Goal: Communication & Community: Ask a question

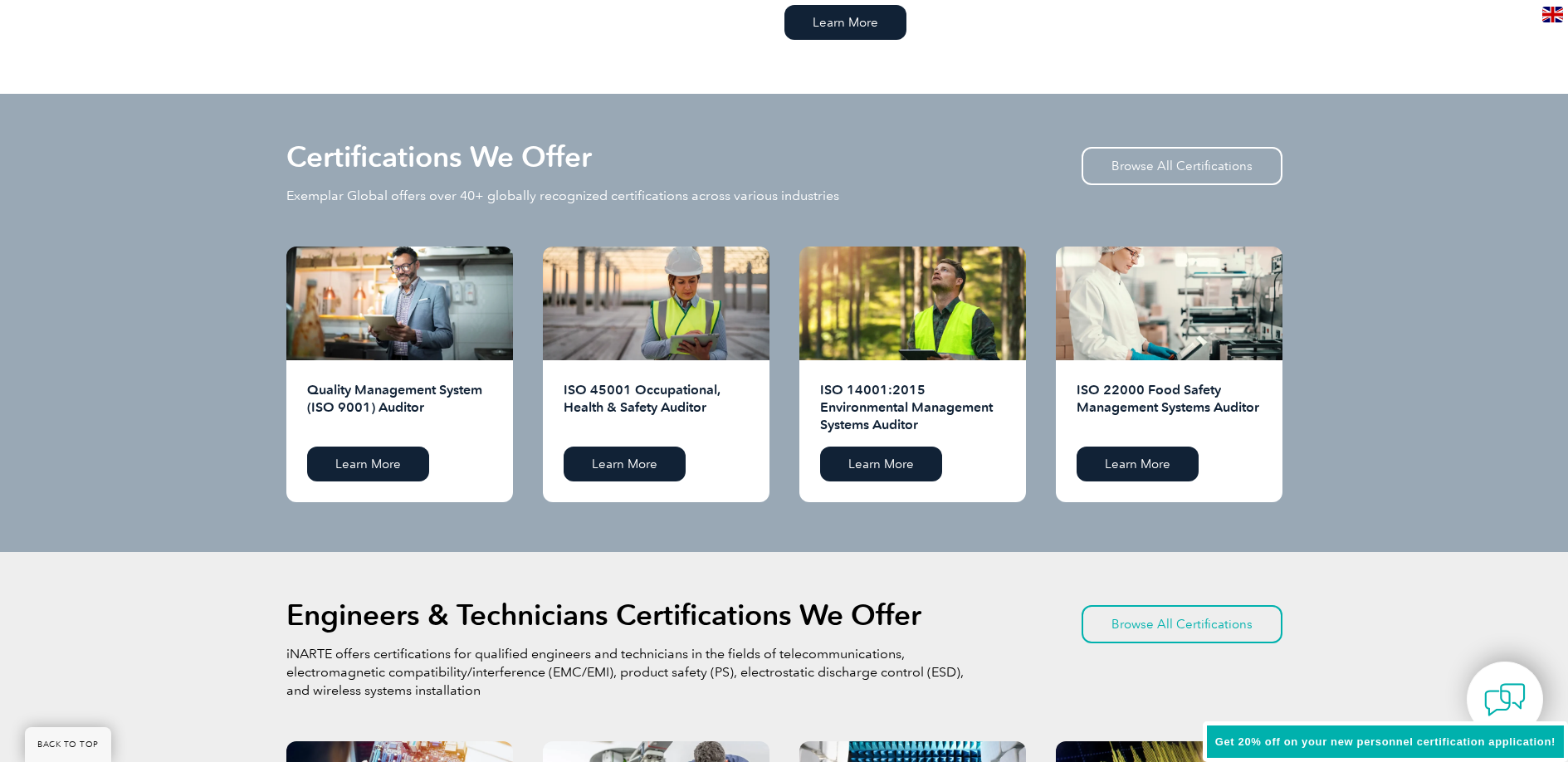
scroll to position [3787, 0]
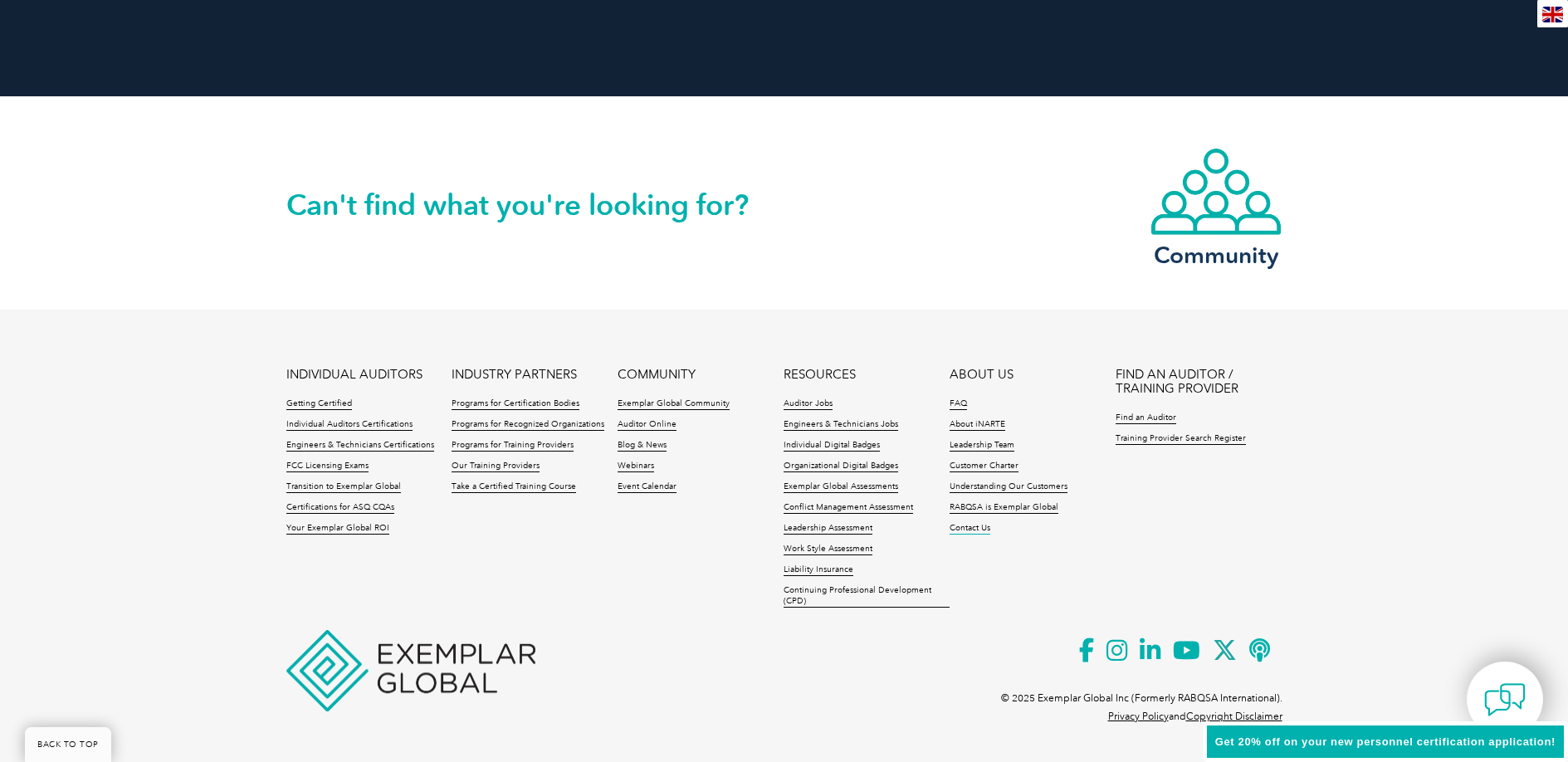
click at [975, 526] on link "Contact Us" at bounding box center [970, 529] width 41 height 12
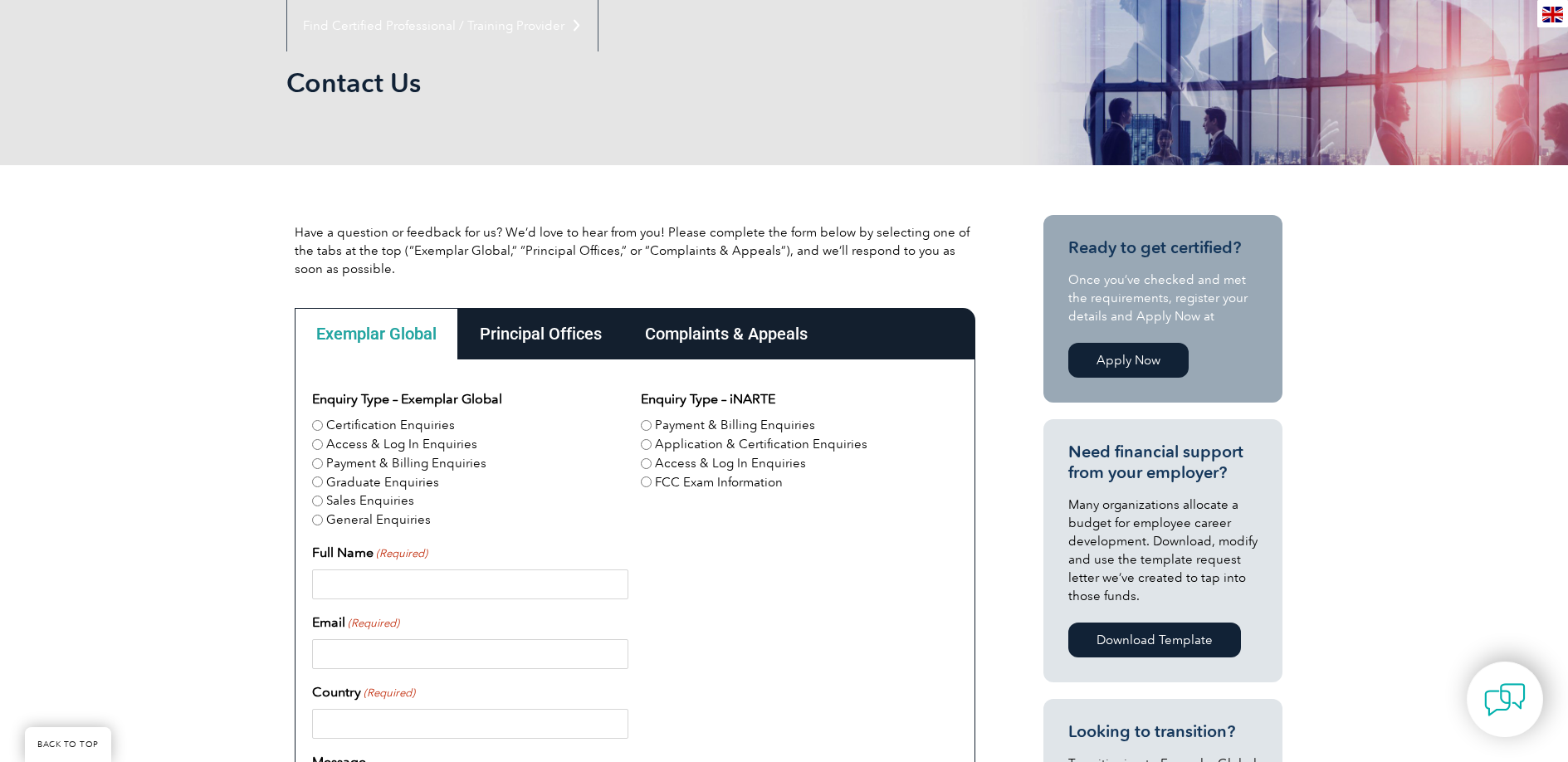
scroll to position [280, 0]
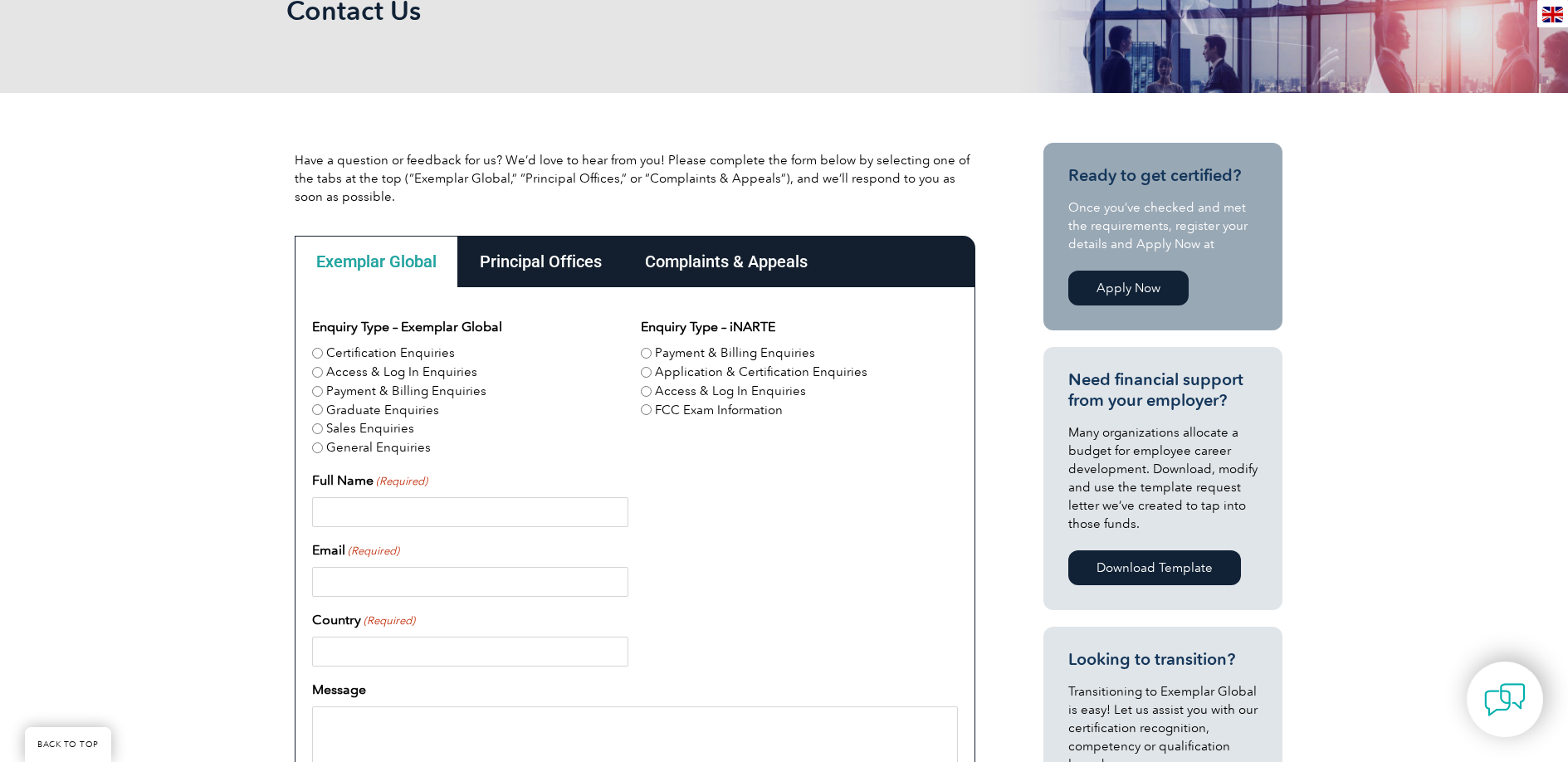
click at [654, 372] on div "Application & Certification Enquiries" at bounding box center [798, 372] width 316 height 19
click at [646, 373] on input "Application & Certification Enquiries" at bounding box center [646, 372] width 11 height 11
radio input "true"
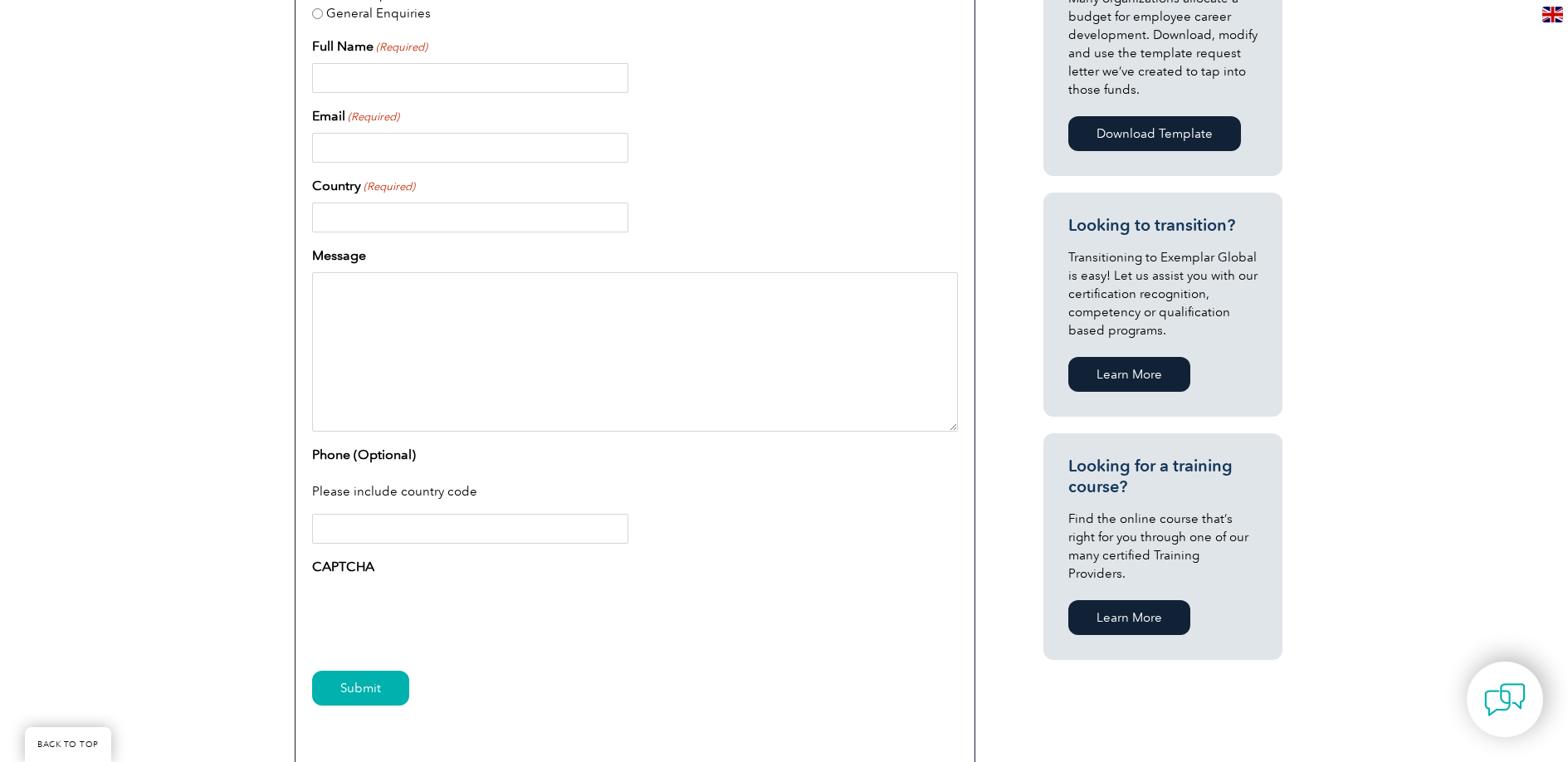
scroll to position [755, 0]
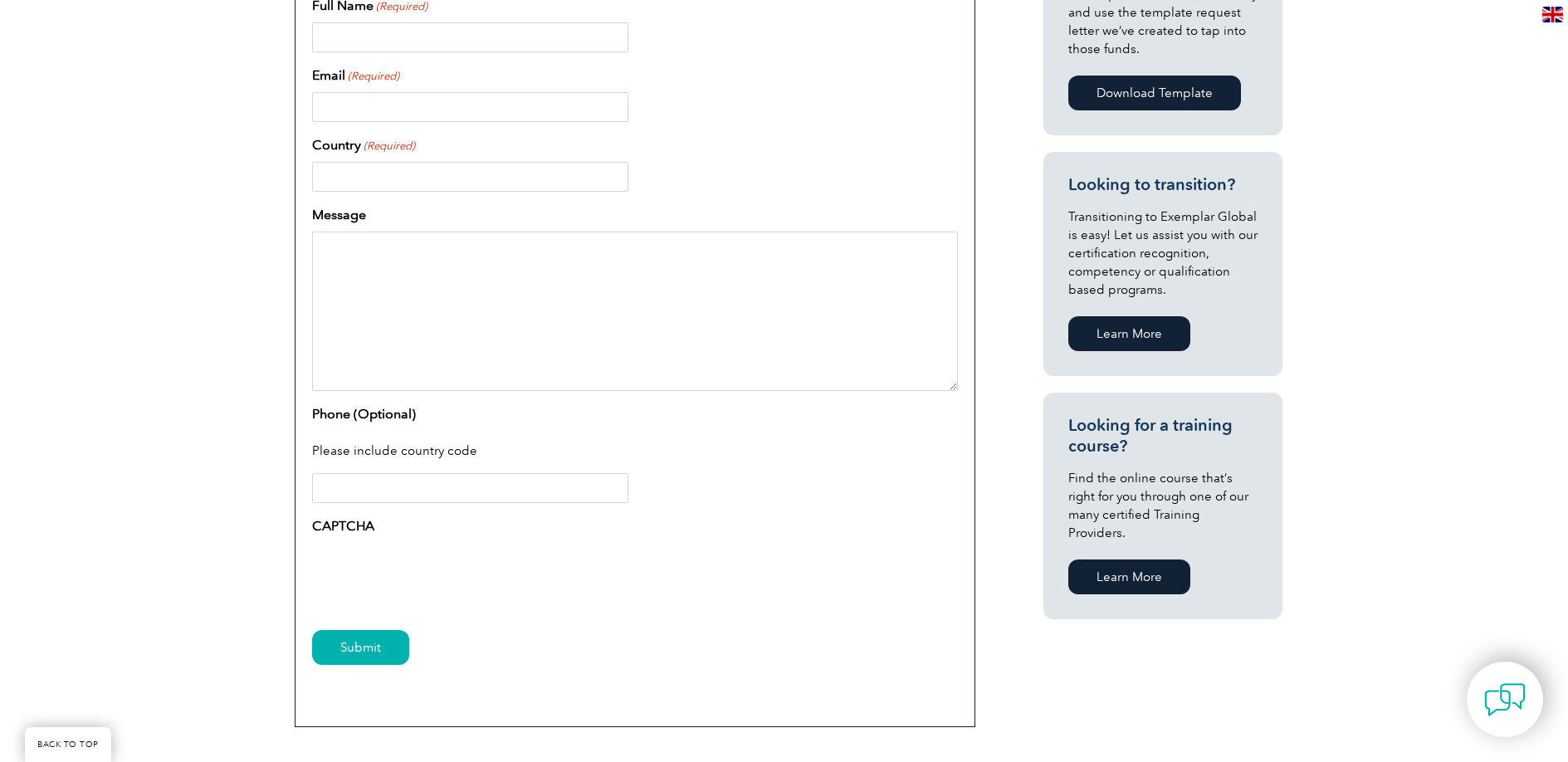
click at [499, 43] on input "Full Name (Required)" at bounding box center [470, 37] width 316 height 30
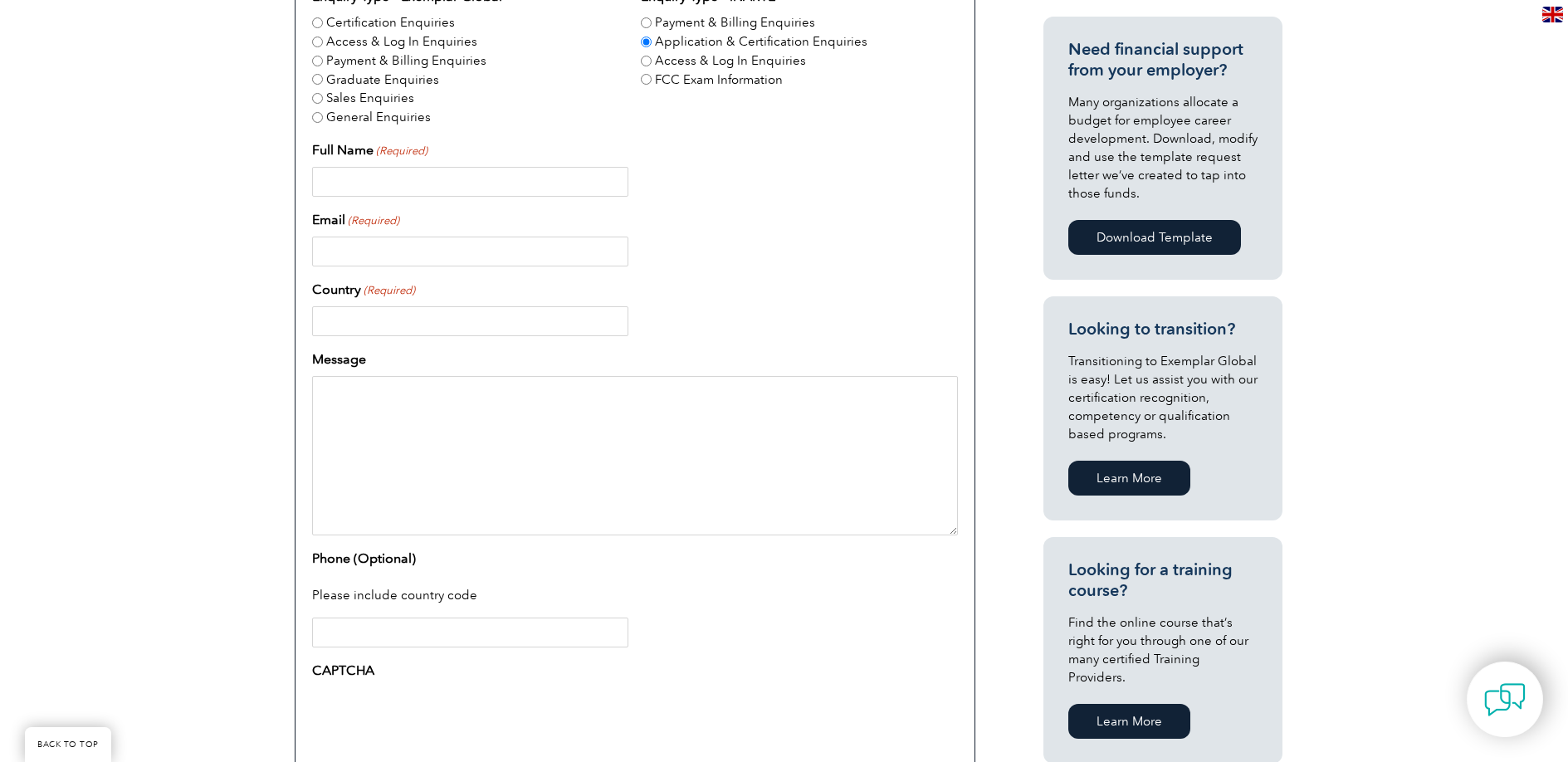
scroll to position [600, 0]
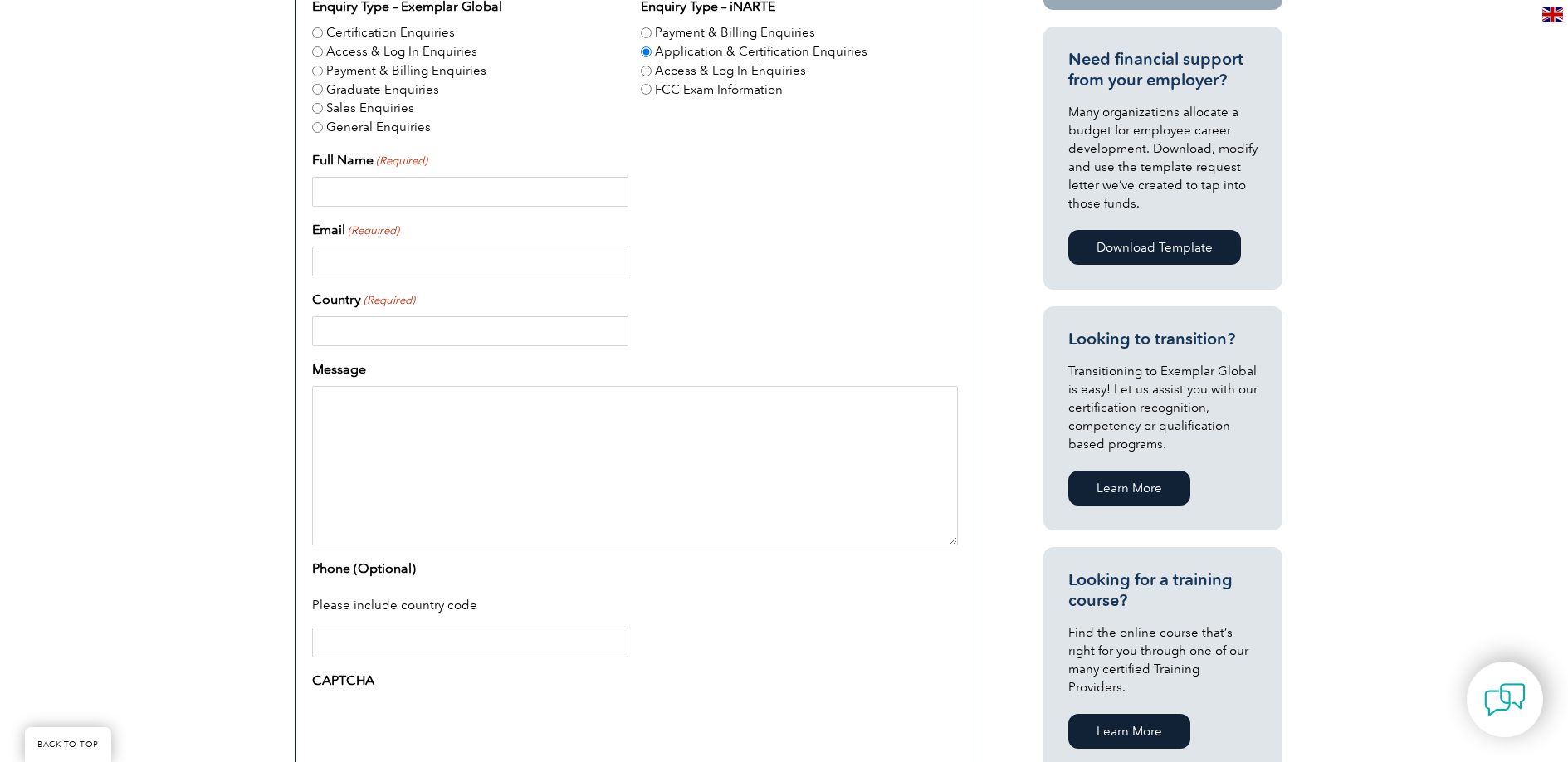
click at [392, 194] on input "Full Name (Required)" at bounding box center [470, 191] width 316 height 30
click at [318, 113] on input "Sales Enquiries" at bounding box center [317, 108] width 11 height 11
radio input "true"
click at [324, 35] on div "Certification Enquiries" at bounding box center [470, 32] width 316 height 19
click at [320, 34] on input "Certification Enquiries" at bounding box center [317, 32] width 11 height 11
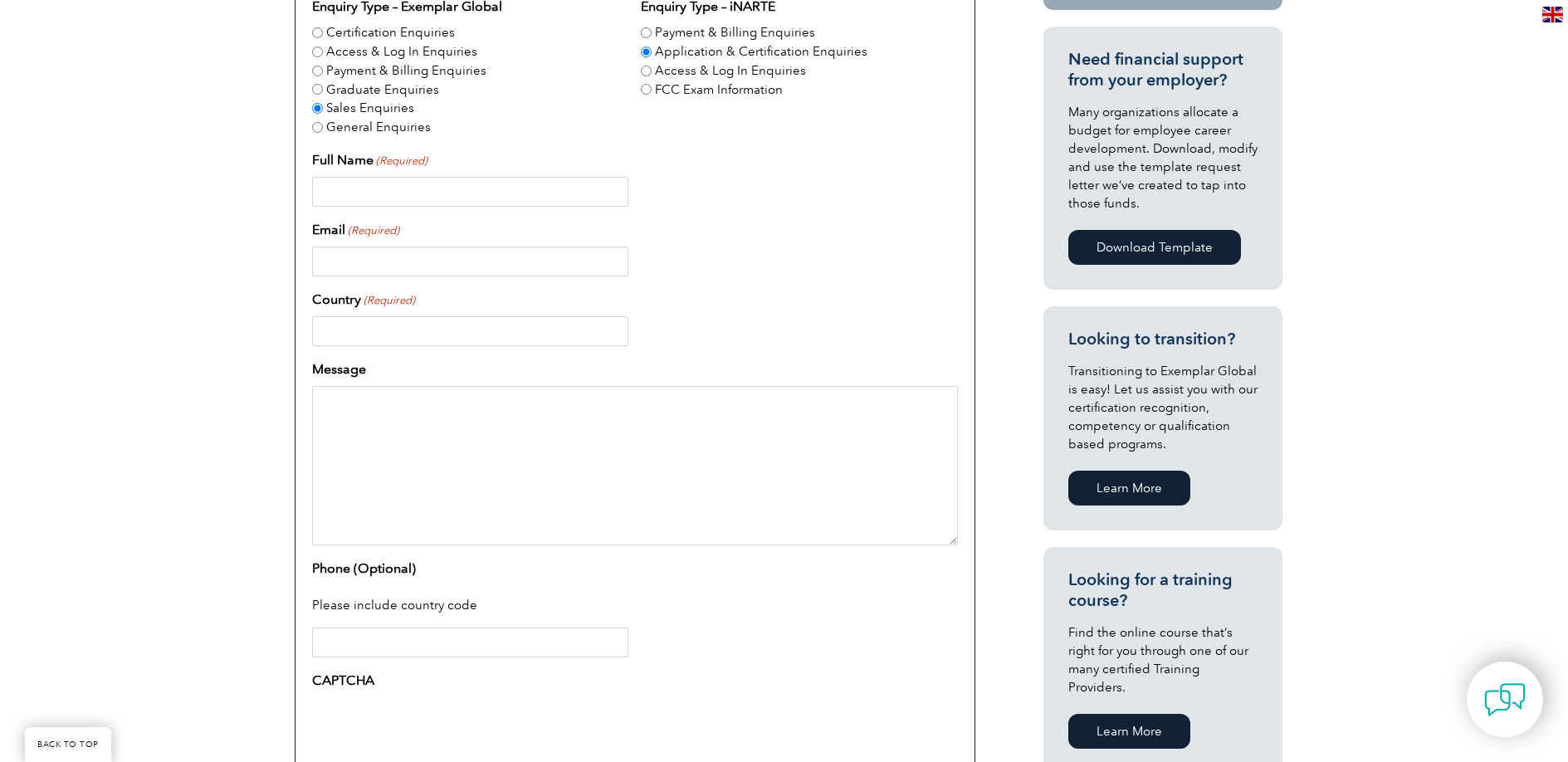
radio input "true"
click at [319, 113] on input "Sales Enquiries" at bounding box center [317, 108] width 11 height 11
radio input "true"
click at [357, 183] on input "Full Name (Required)" at bounding box center [470, 191] width 316 height 30
click at [372, 189] on input "Hamed Elikae" at bounding box center [470, 191] width 316 height 30
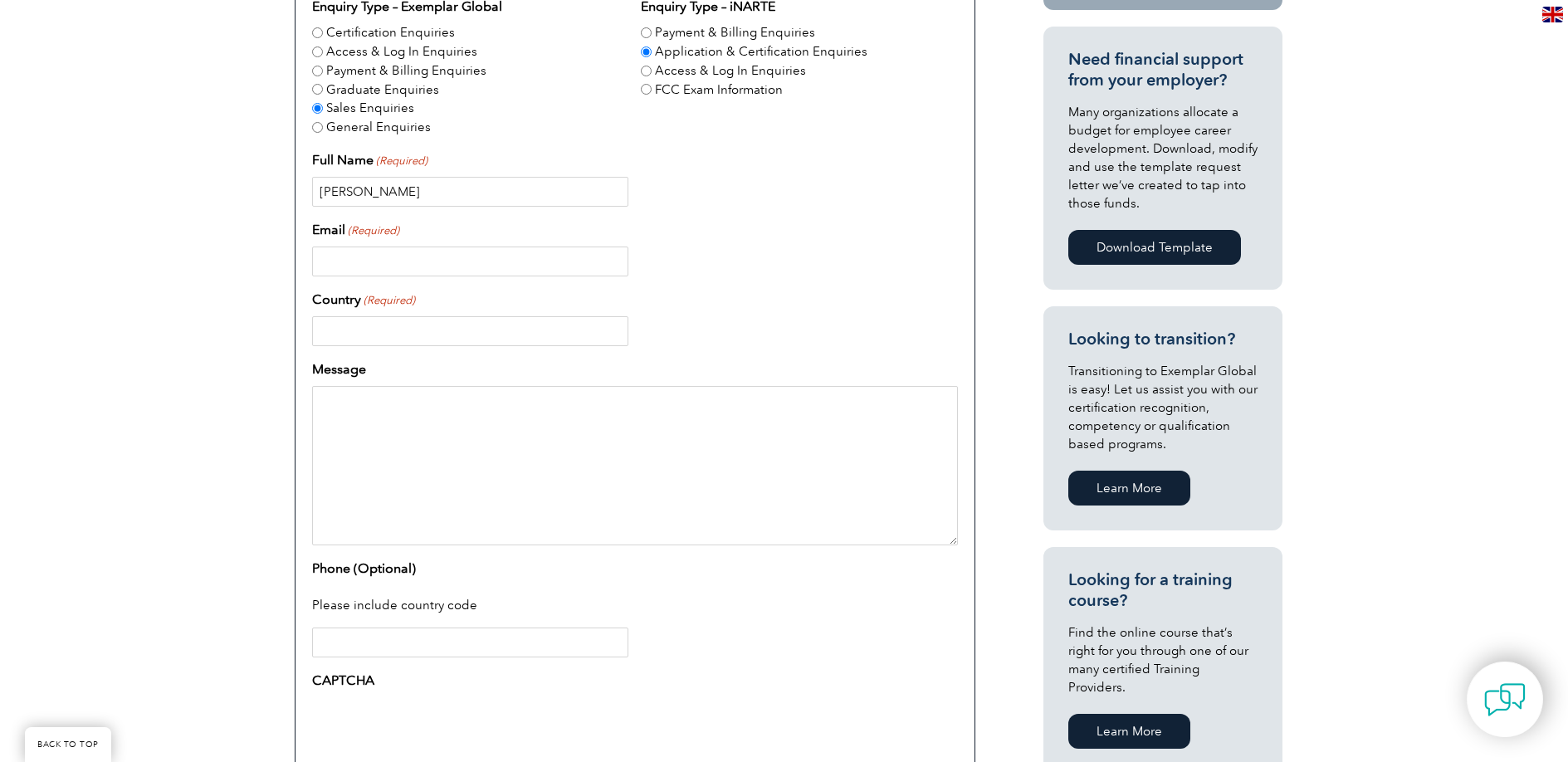
click at [372, 189] on input "Hamed Elikae" at bounding box center [470, 191] width 316 height 30
click at [442, 201] on input "Hamed Elikae" at bounding box center [470, 191] width 316 height 30
type input "Hamed Elikaei"
click at [366, 245] on div "Email (Required)" at bounding box center [635, 248] width 646 height 56
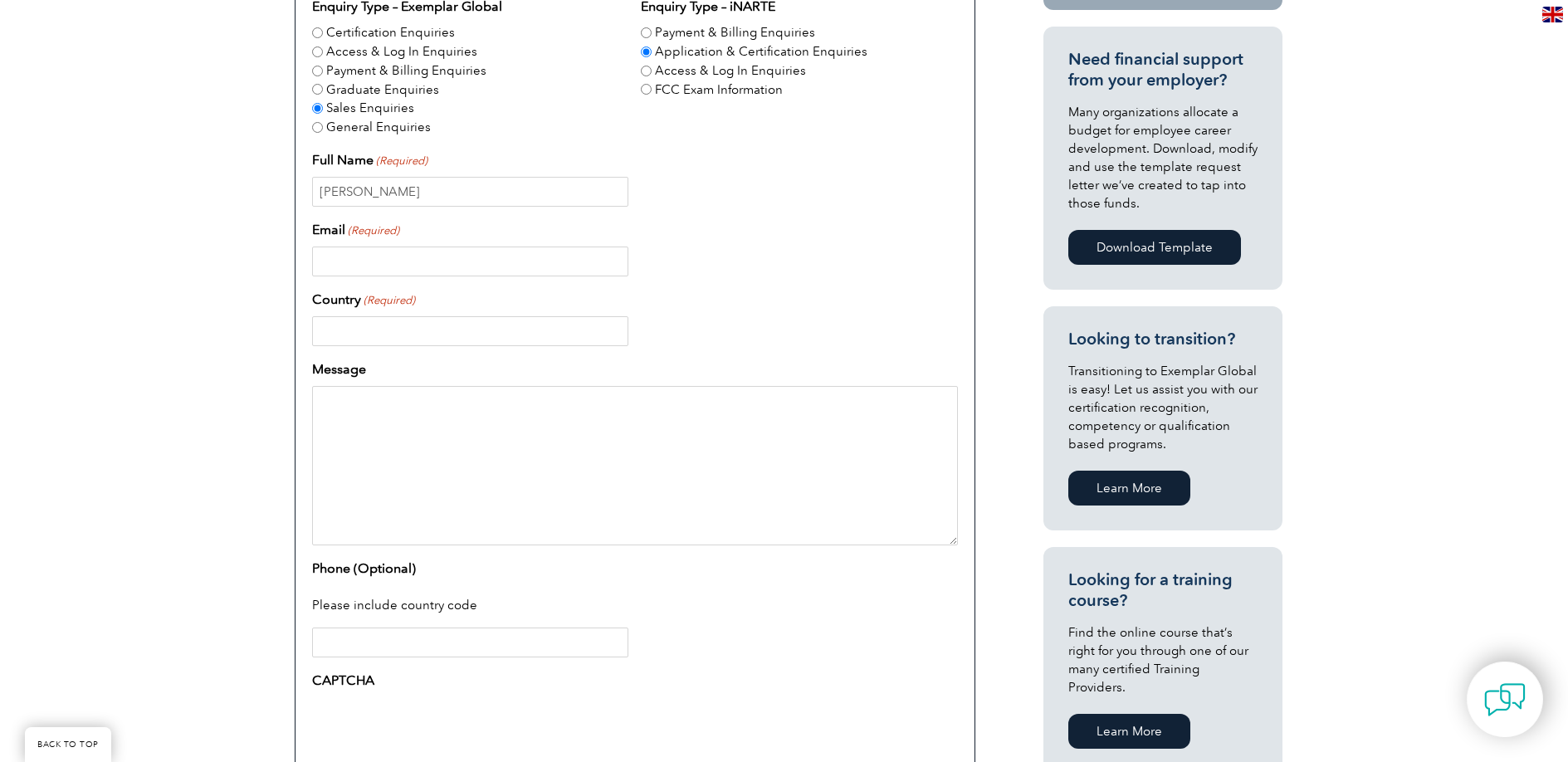
click at [370, 251] on input "Email (Required)" at bounding box center [470, 261] width 316 height 30
type input "info@isopr.com.au"
click at [378, 334] on input "Country (Required)" at bounding box center [470, 331] width 316 height 30
type input "Australia"
click at [450, 391] on textarea "Message" at bounding box center [635, 465] width 646 height 159
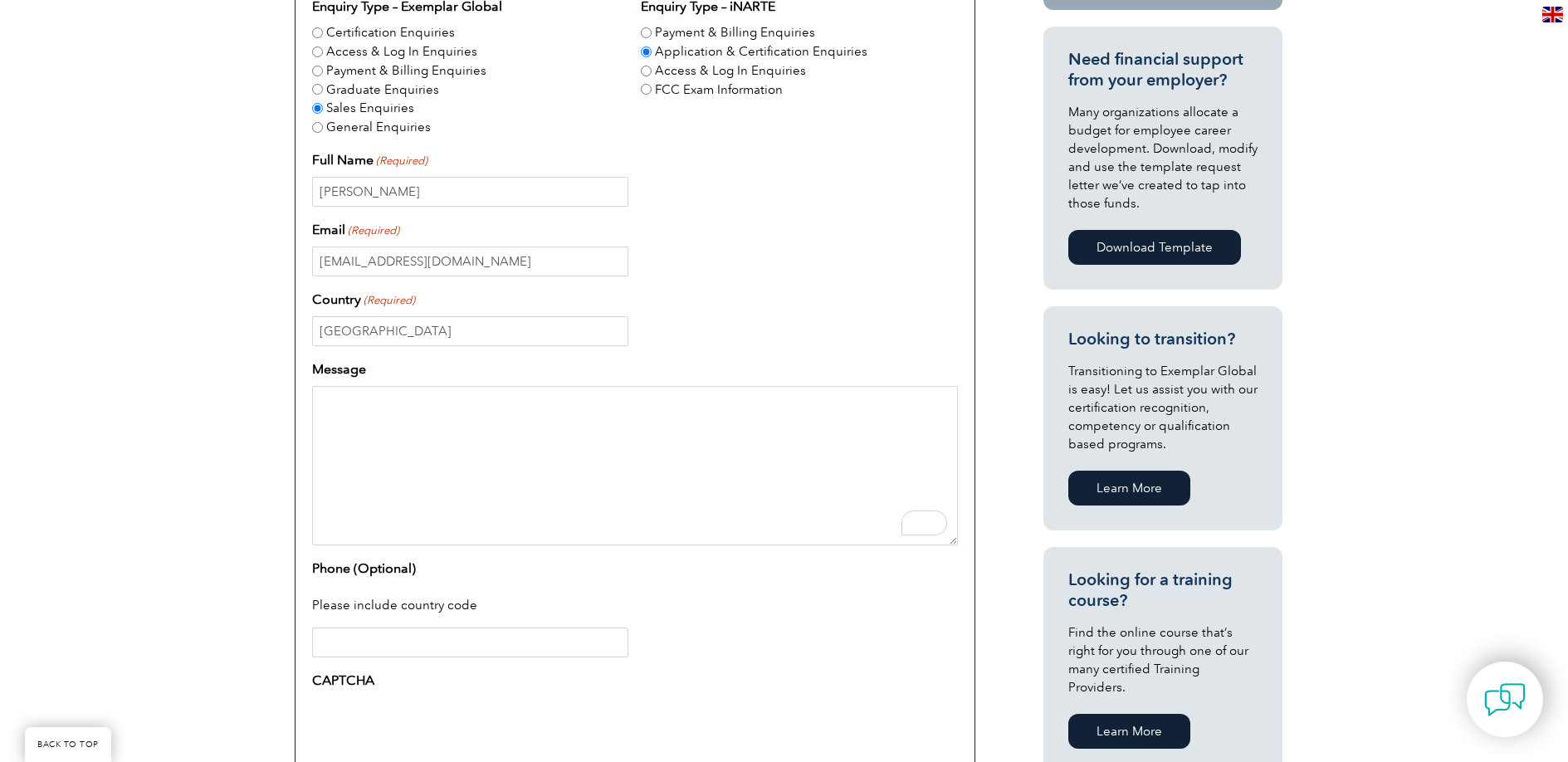
paste textarea "Dear Exemplar Global Team, I hope this message finds you well. My name is Hamed…"
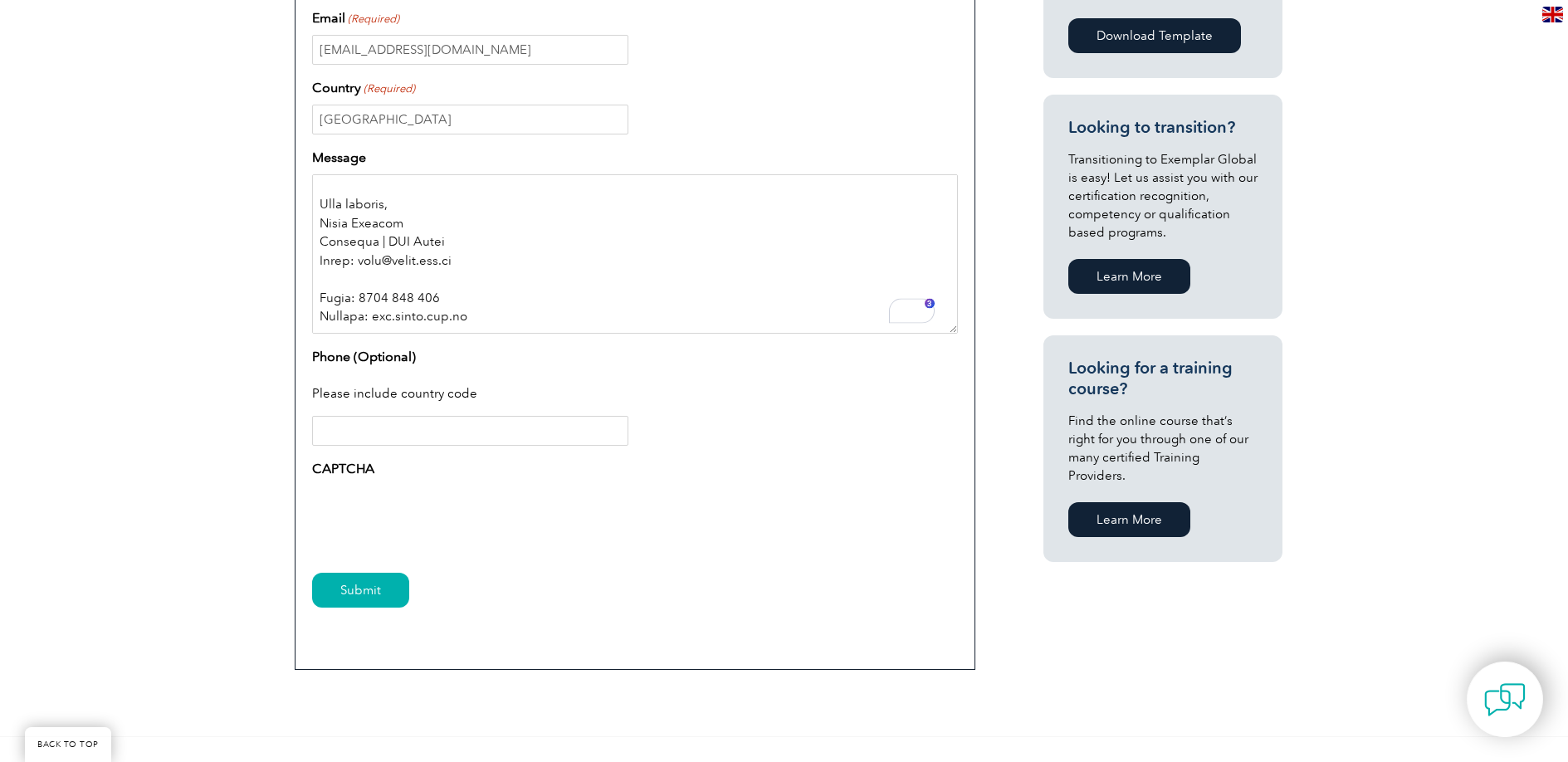
scroll to position [884, 0]
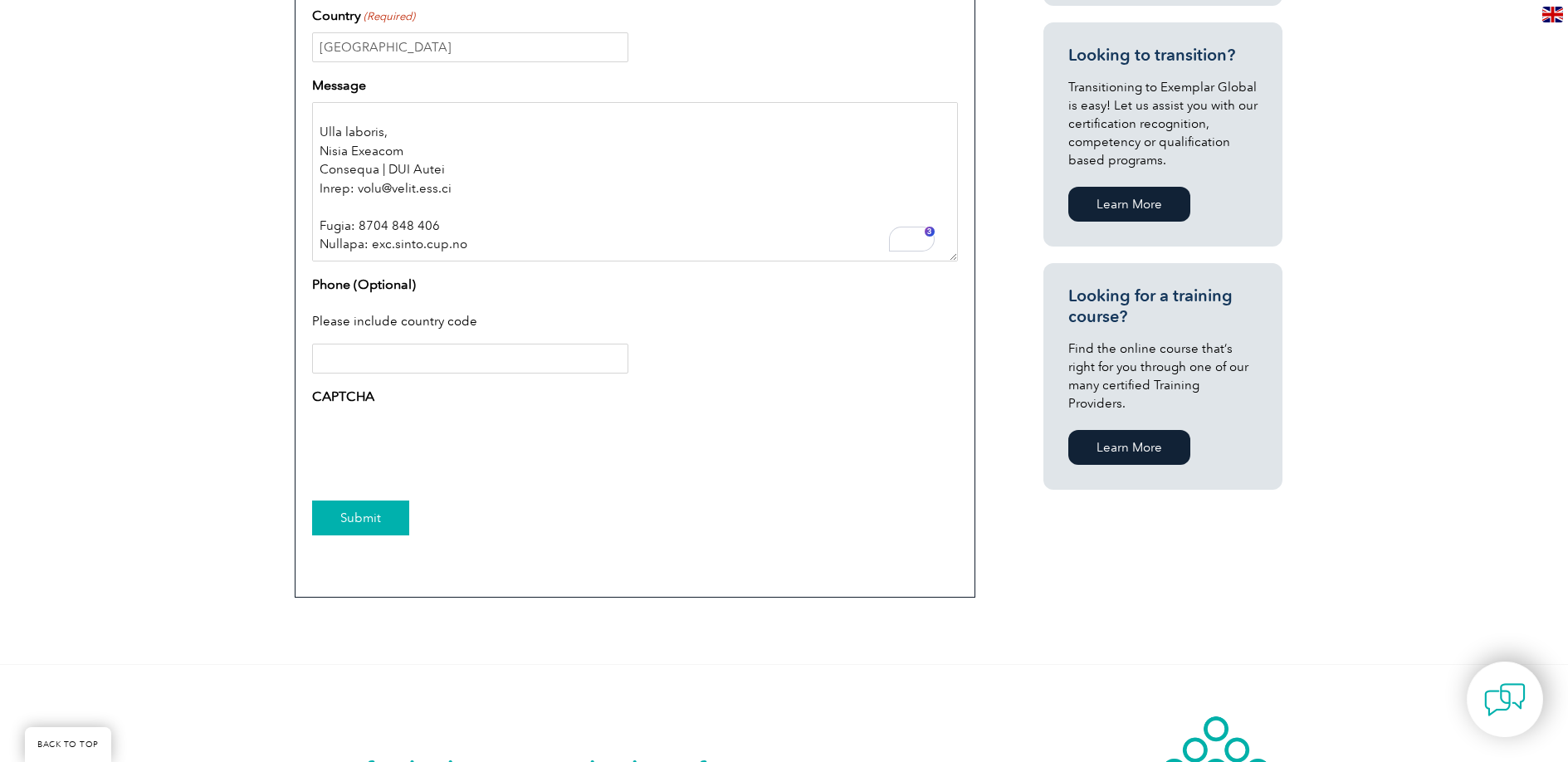
type textarea "Dear Exemplar Global Team, I hope this message finds you well. My name is Hamed…"
click at [361, 524] on input "Submit" at bounding box center [360, 517] width 97 height 35
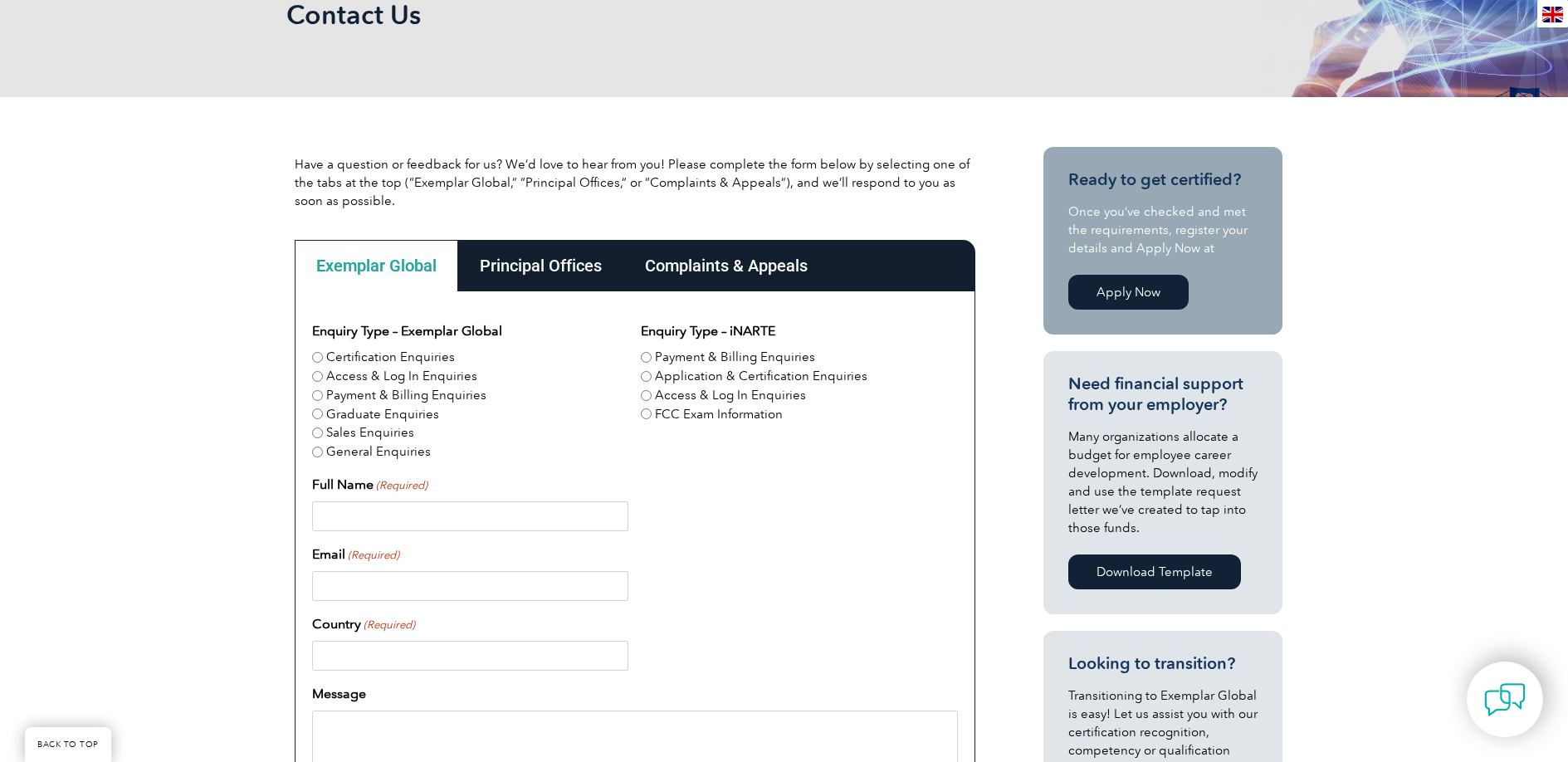
scroll to position [290, 0]
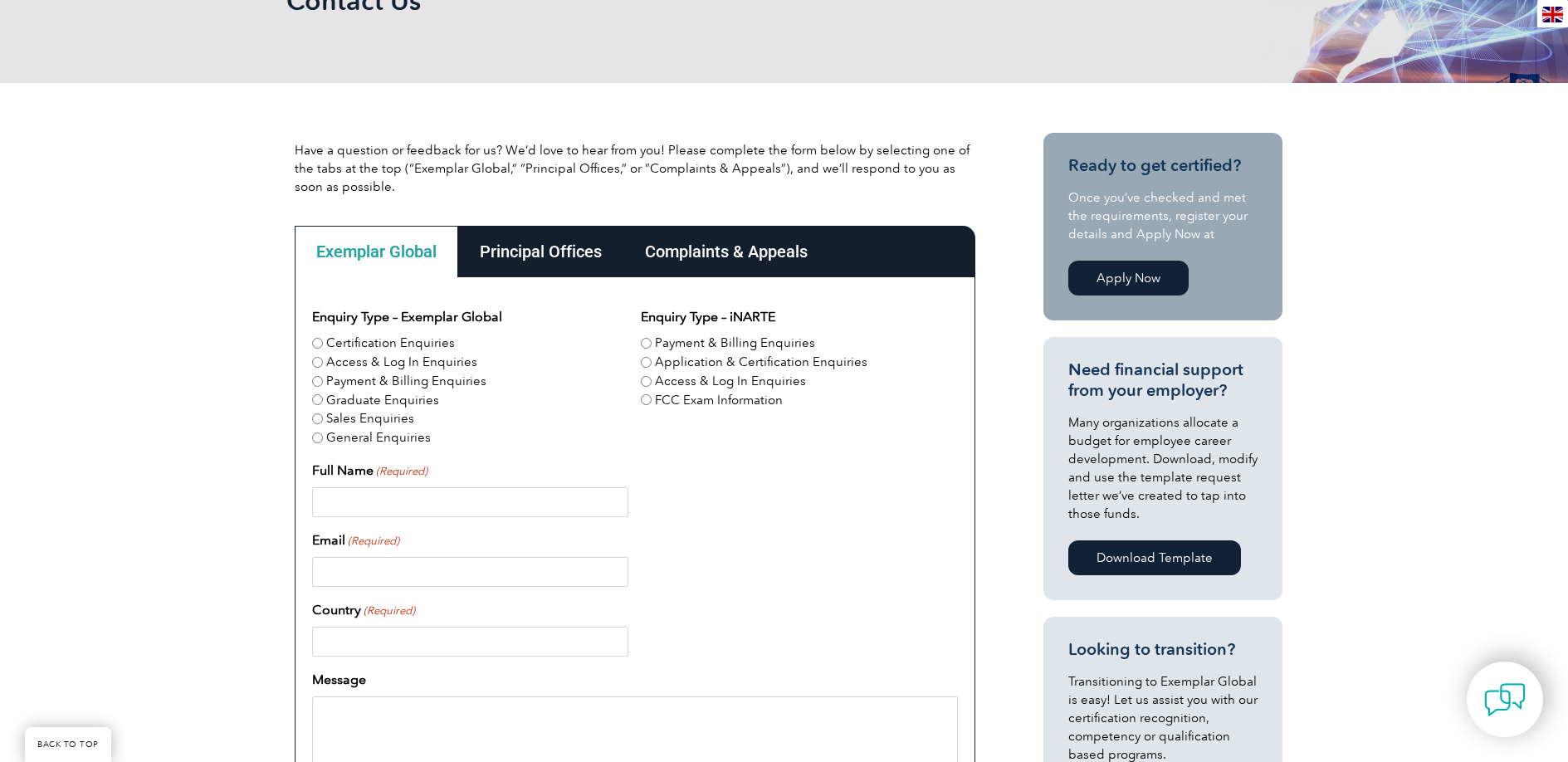
click at [1127, 270] on link "Apply Now" at bounding box center [1128, 278] width 120 height 35
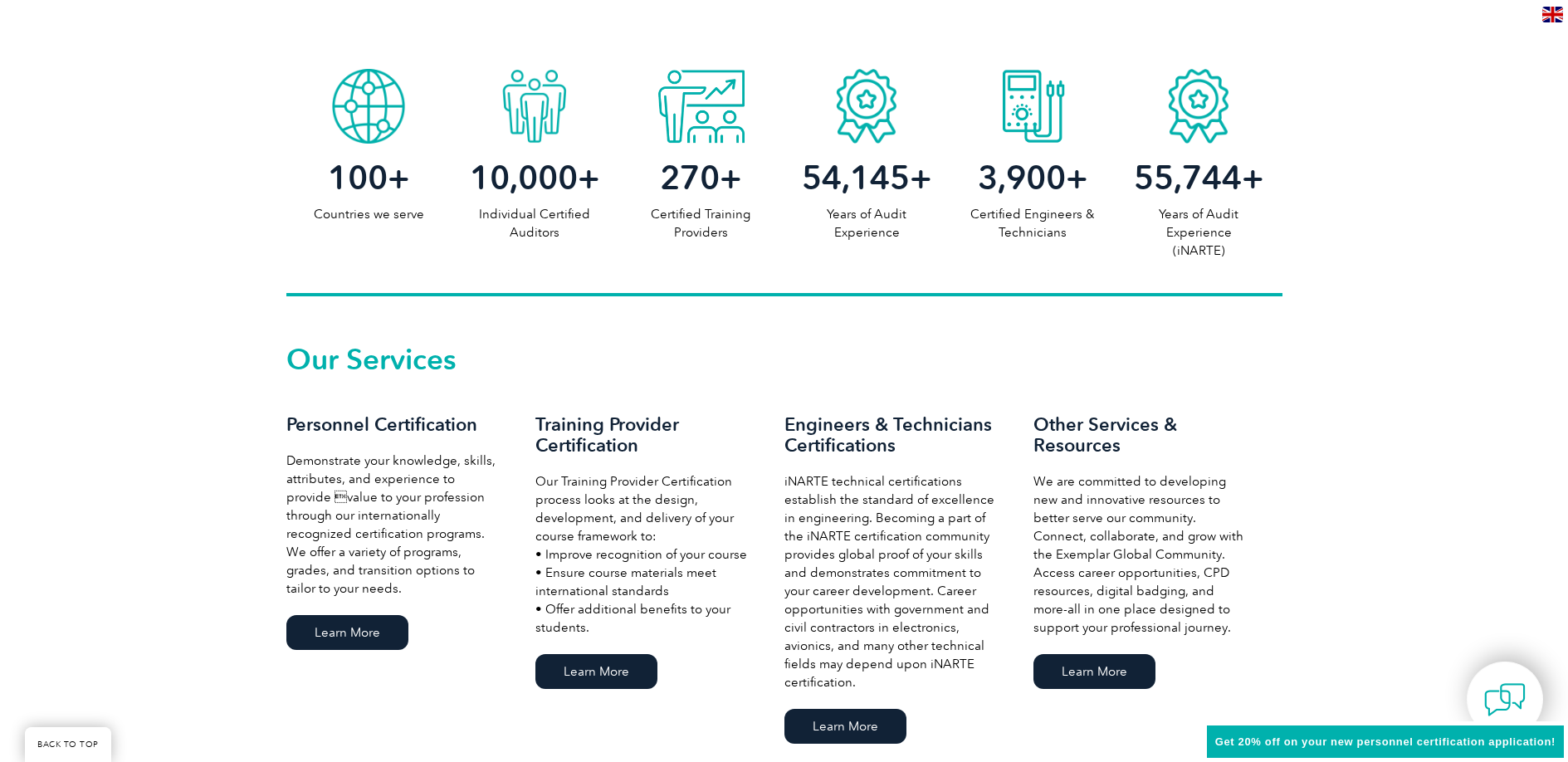
scroll to position [1065, 0]
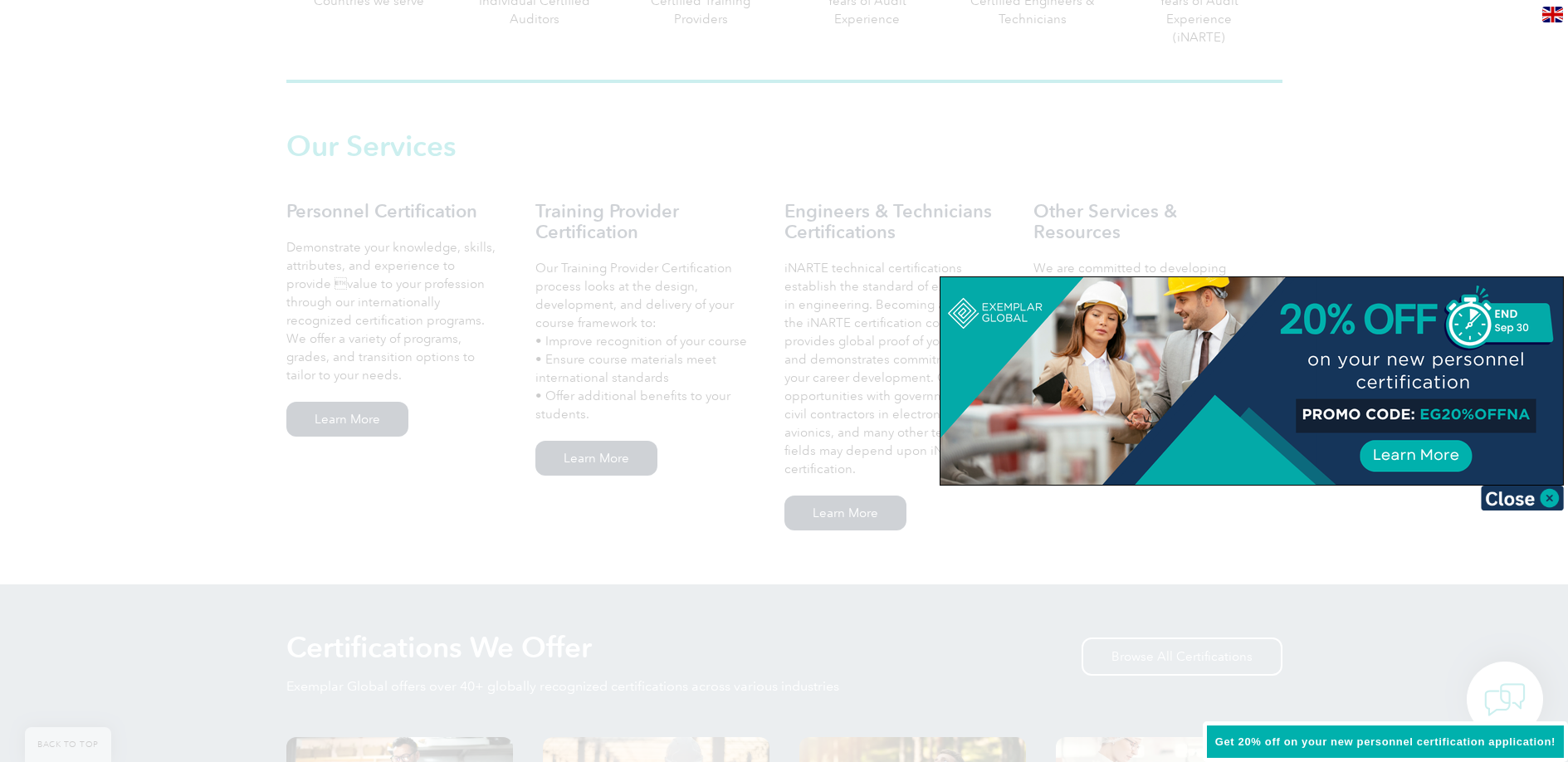
click at [591, 463] on div at bounding box center [784, 381] width 1568 height 762
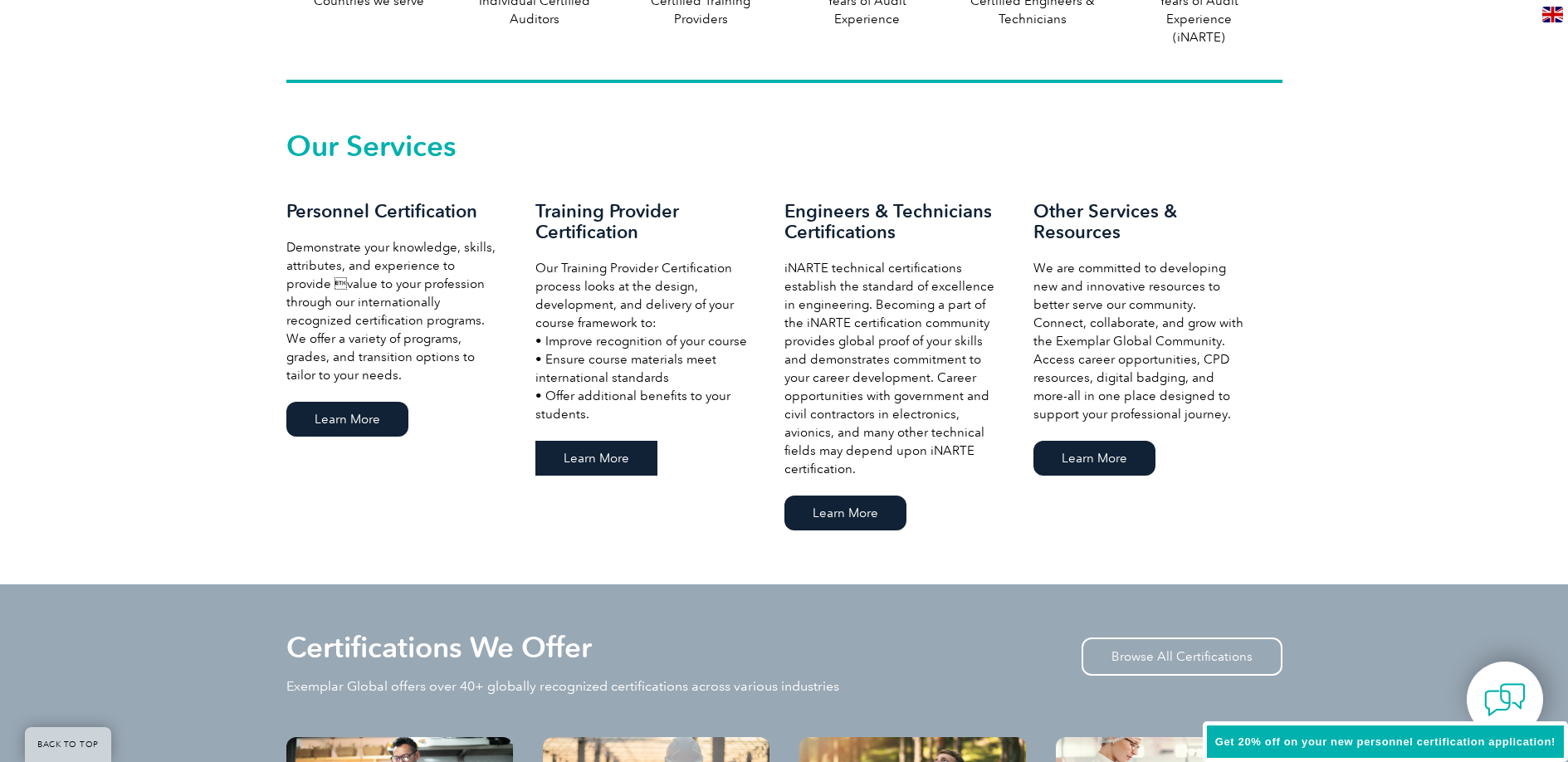
click at [617, 462] on link "Learn More" at bounding box center [596, 458] width 122 height 35
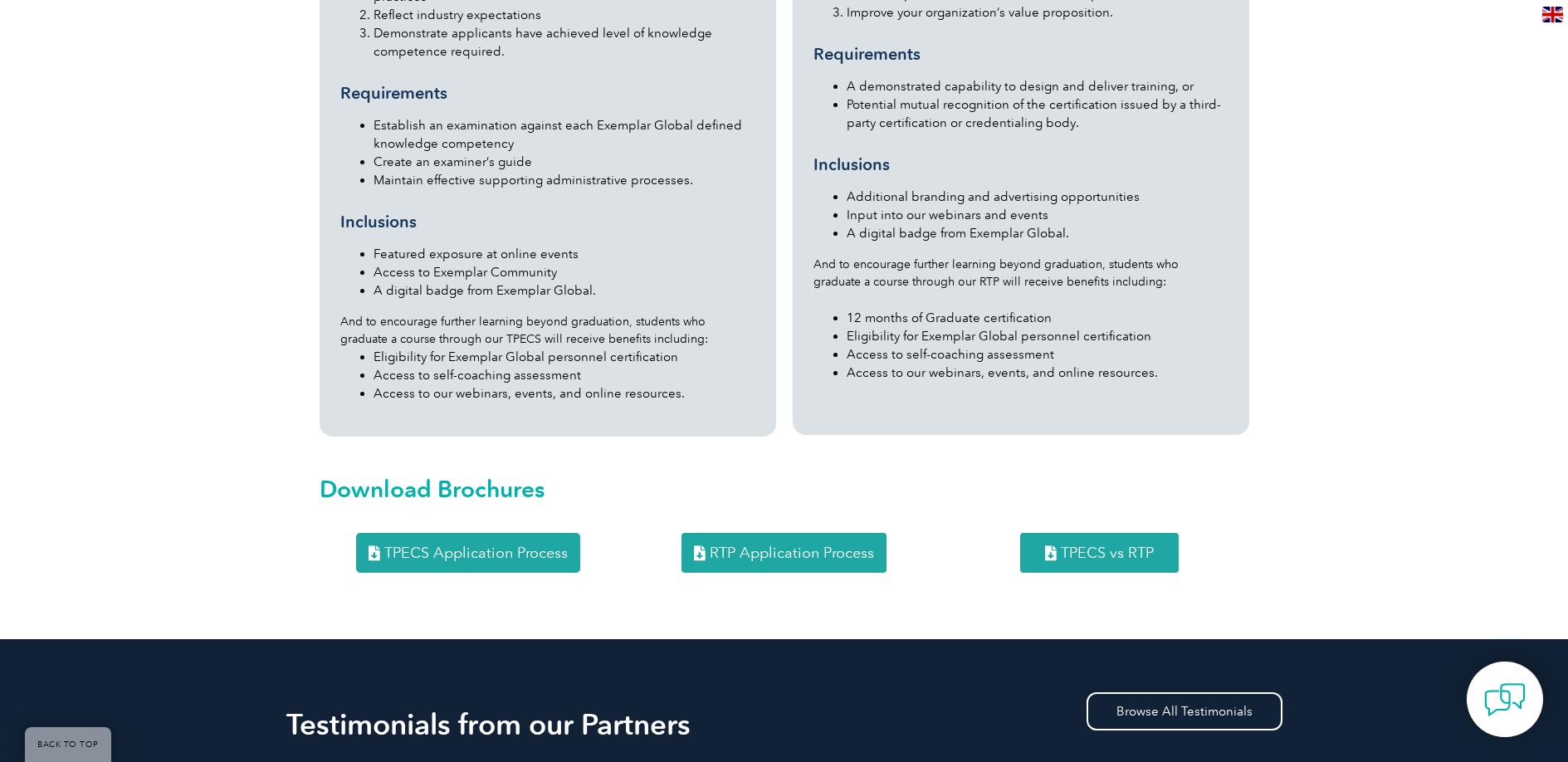
scroll to position [1919, 0]
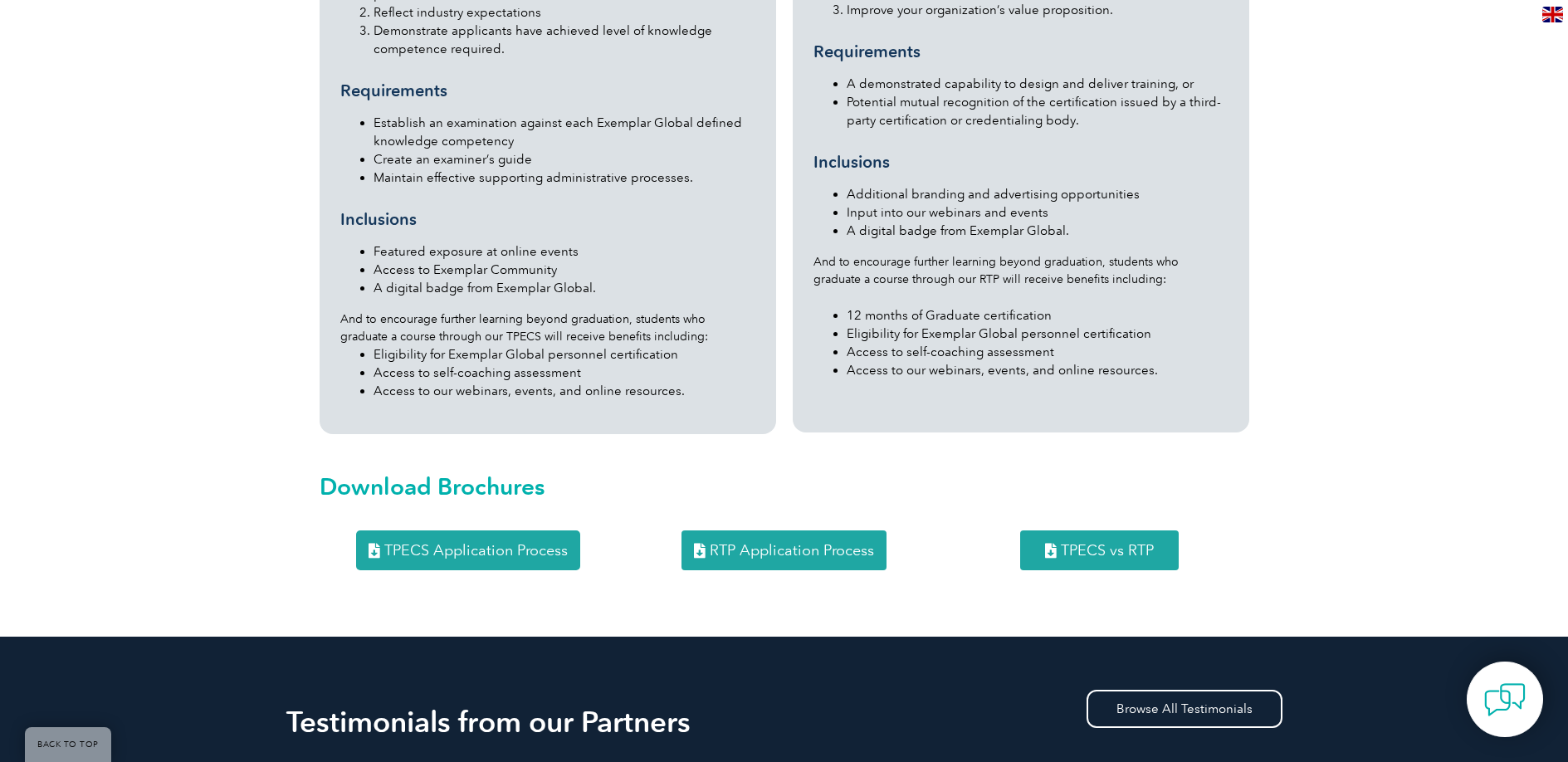
click at [759, 543] on span "RTP Application Process" at bounding box center [792, 551] width 164 height 15
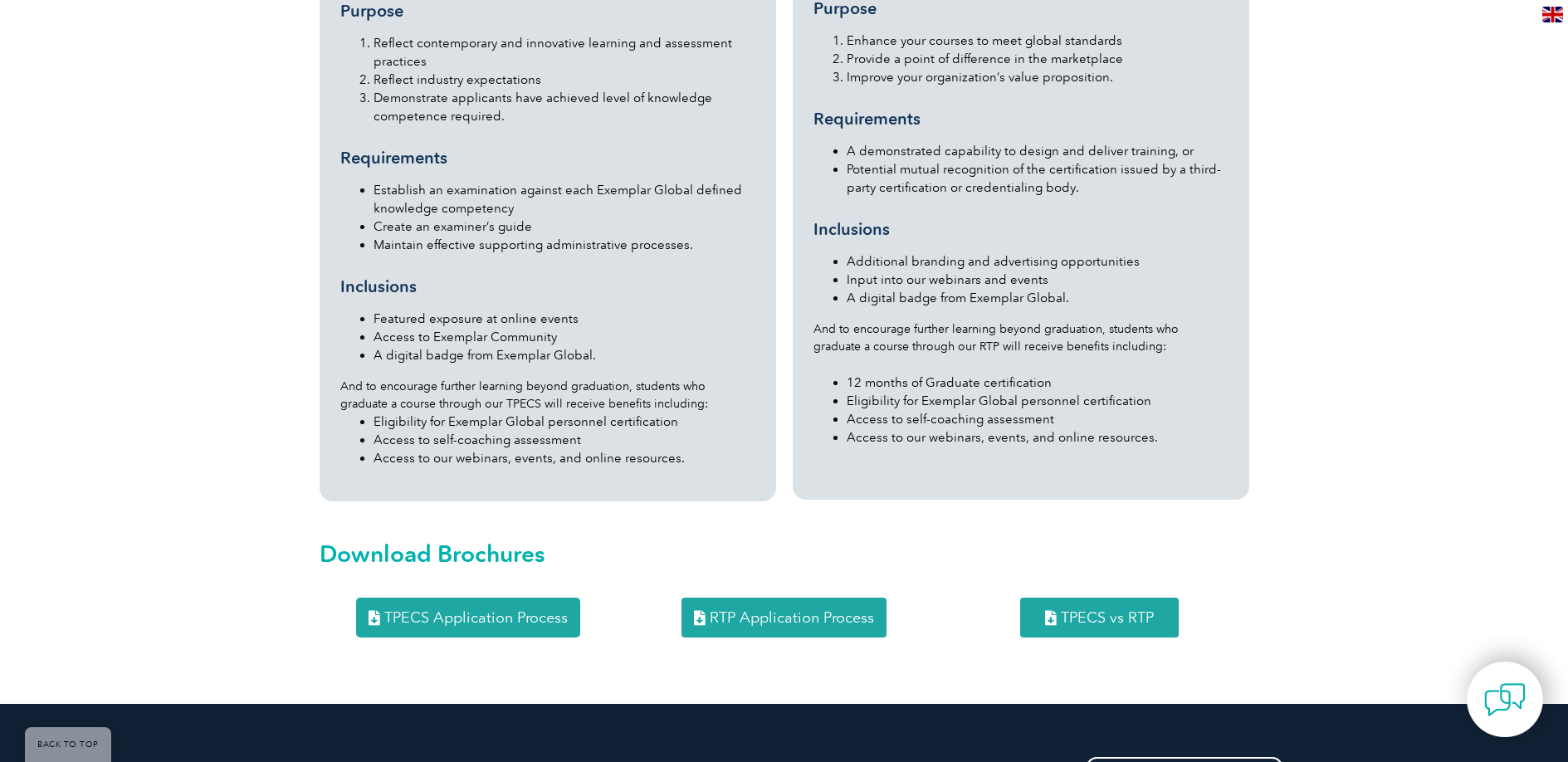
scroll to position [1855, 0]
